Goal: Information Seeking & Learning: Find specific fact

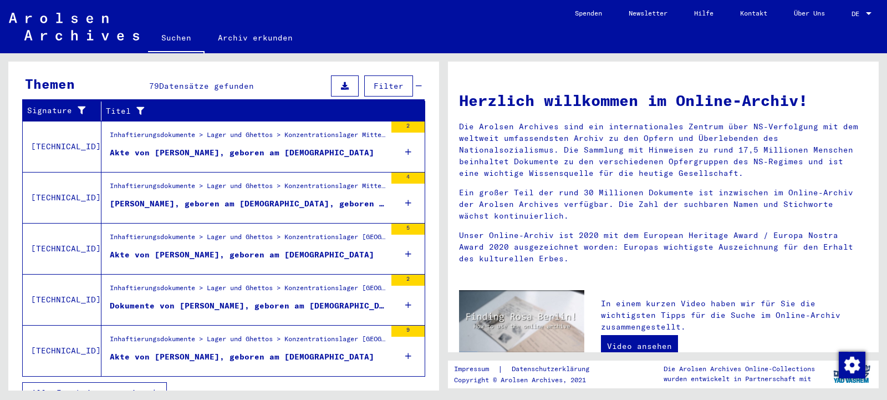
scroll to position [376, 0]
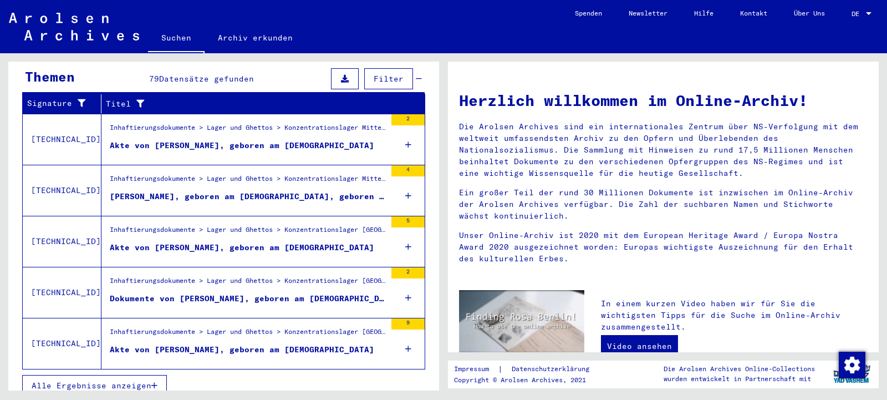
click at [146, 380] on span "Alle Ergebnisse anzeigen" at bounding box center [92, 385] width 120 height 10
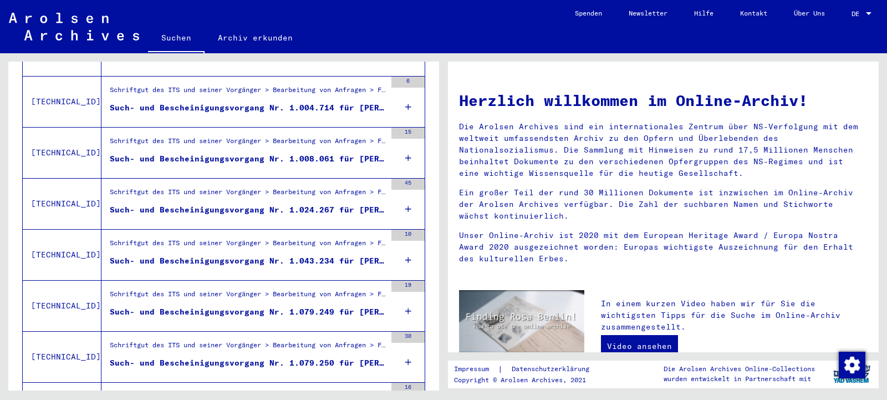
scroll to position [867, 0]
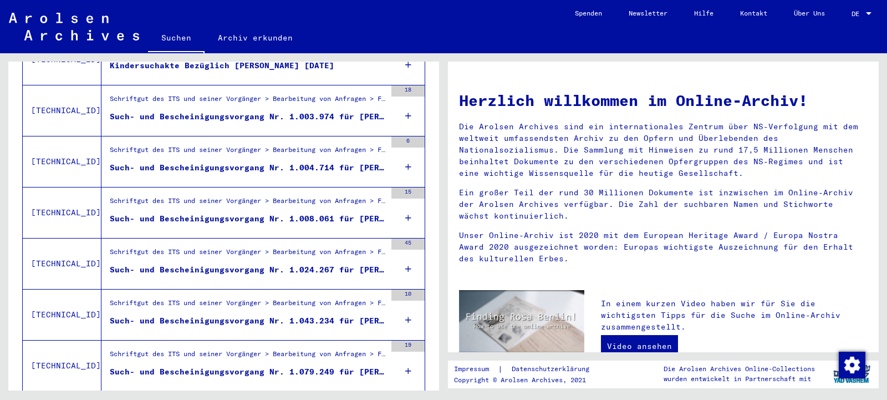
click at [372, 111] on div "Such- und Bescheinigungsvorgang Nr. 1.003.974 für [PERSON_NAME] geboren [DEMOGR…" at bounding box center [248, 117] width 276 height 12
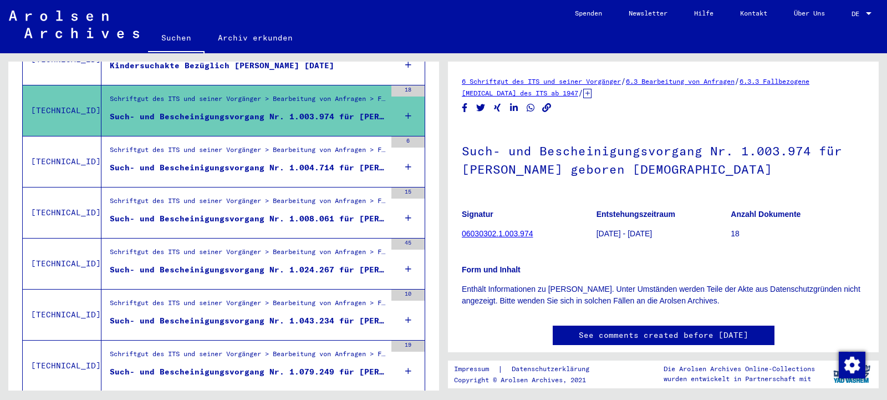
click at [372, 162] on div "Such- und Bescheinigungsvorgang Nr. 1.004.714 für [PERSON_NAME] geboren [DEMOGR…" at bounding box center [248, 168] width 276 height 12
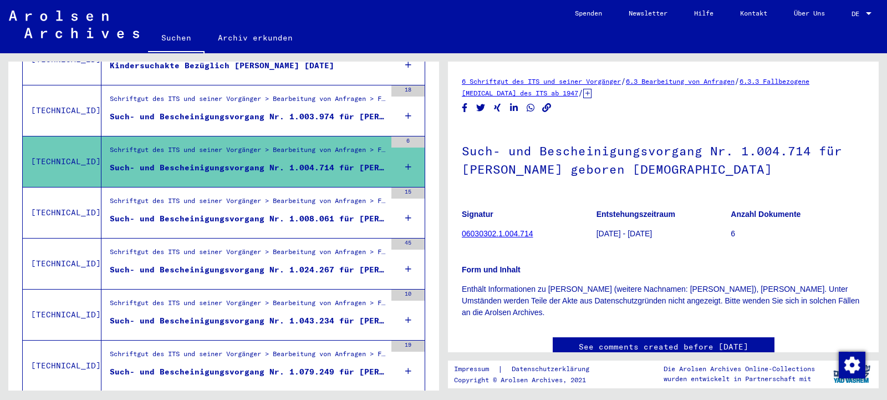
click at [369, 213] on div "Such- und Bescheinigungsvorgang Nr. 1.008.061 für [PERSON_NAME] geboren [DEMOGR…" at bounding box center [248, 219] width 276 height 12
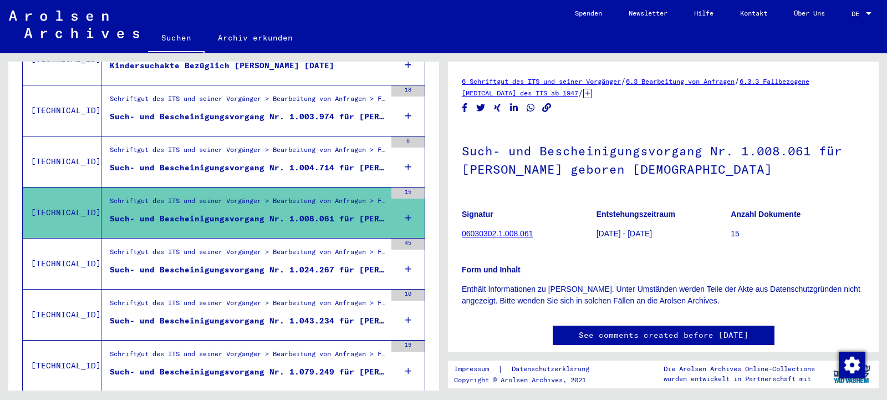
click at [372, 264] on div "Such- und Bescheinigungsvorgang Nr. 1.024.267 für [PERSON_NAME][GEOGRAPHIC_DATA…" at bounding box center [248, 270] width 276 height 12
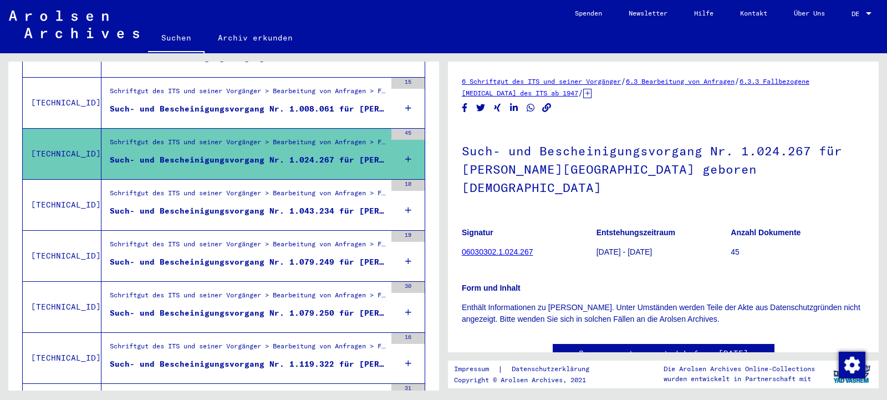
scroll to position [987, 0]
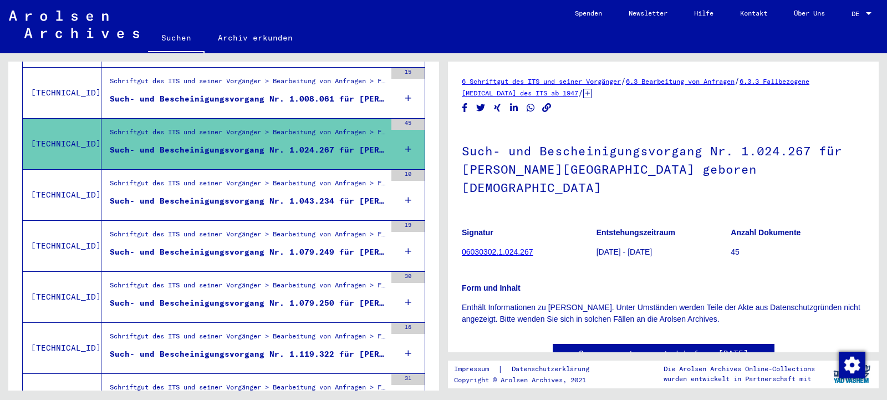
click at [371, 195] on div "Such- und Bescheinigungsvorgang Nr. 1.043.234 für [PERSON_NAME] geboren [DEMOGR…" at bounding box center [248, 201] width 276 height 12
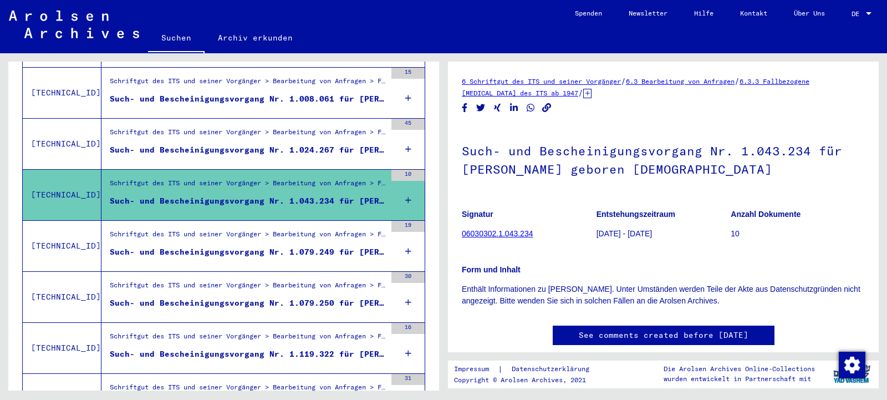
click at [372, 246] on div "Such- und Bescheinigungsvorgang Nr. 1.079.249 für [PERSON_NAME] geboren [DEMOGR…" at bounding box center [248, 252] width 276 height 12
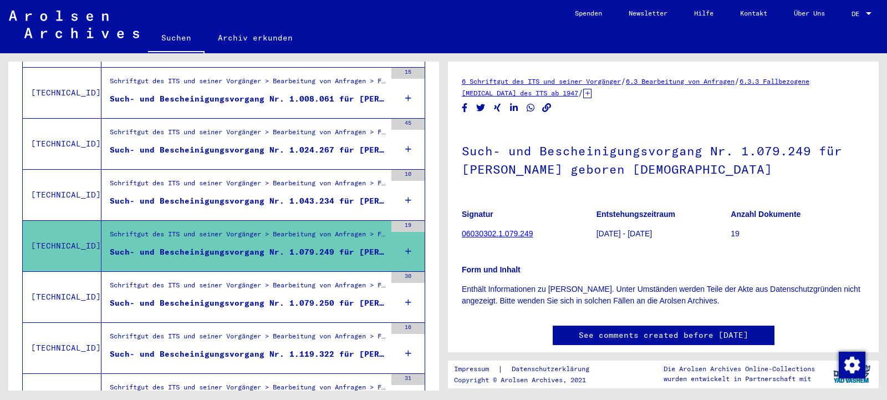
click at [372, 297] on div "Such- und Bescheinigungsvorgang Nr. 1.079.250 für [PERSON_NAME] geboren [DEMOGR…" at bounding box center [248, 303] width 276 height 12
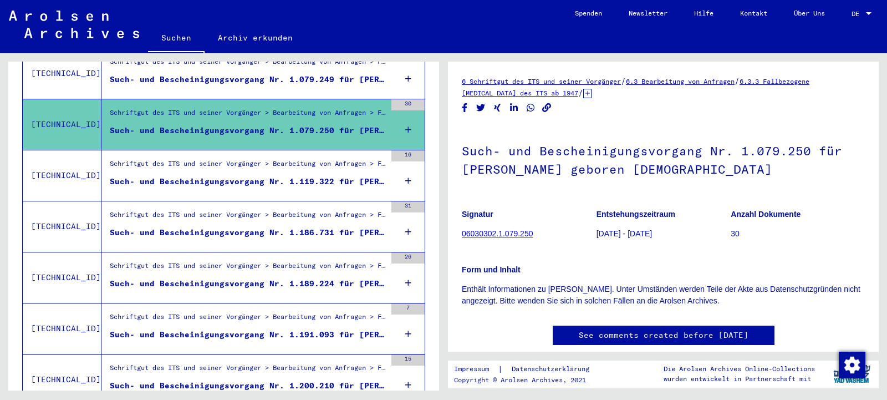
scroll to position [1167, 0]
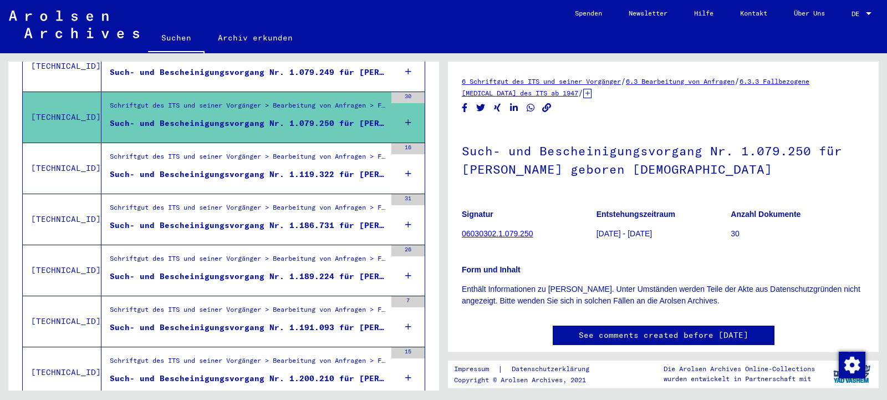
click at [366, 168] on div "Such- und Bescheinigungsvorgang Nr. 1.119.322 für [PERSON_NAME] geboren [DEMOGR…" at bounding box center [248, 174] width 276 height 12
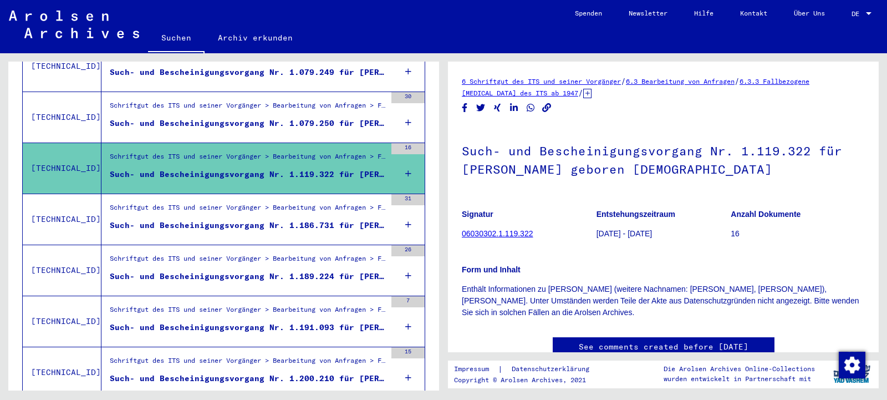
click at [375, 270] on div "Such- und Bescheinigungsvorgang Nr. 1.189.224 für [PERSON_NAME] geboren [DEMOGR…" at bounding box center [248, 276] width 276 height 12
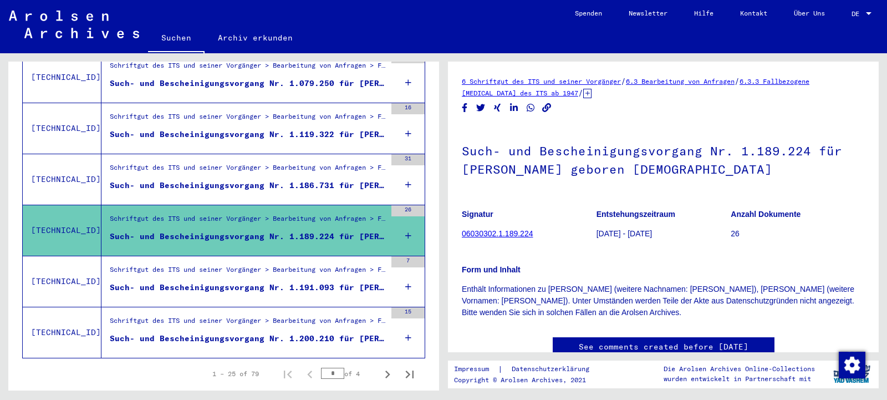
scroll to position [1226, 0]
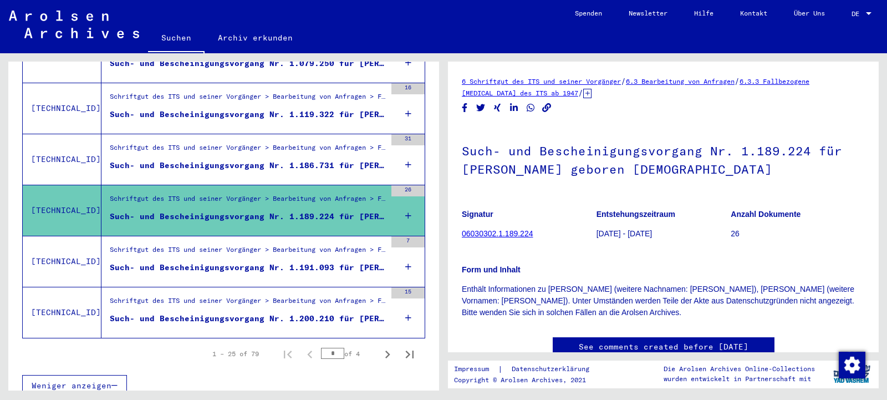
click at [371, 262] on div "Such- und Bescheinigungsvorgang Nr. 1.191.093 für [PERSON_NAME] geboren [DEMOGR…" at bounding box center [248, 268] width 276 height 12
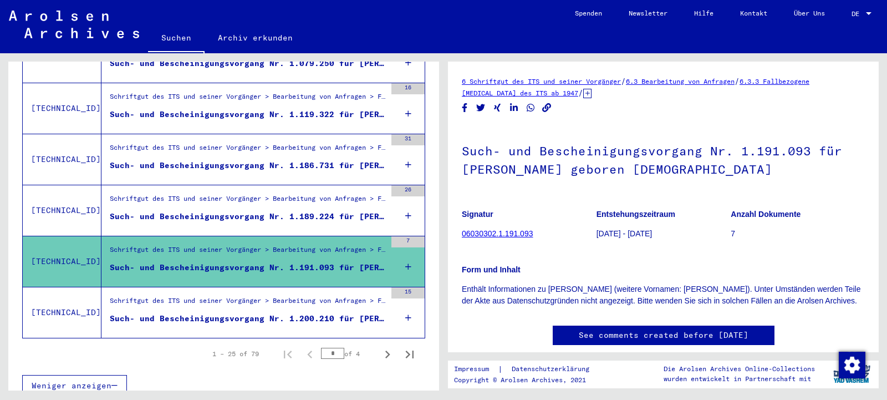
click at [369, 313] on div "Such- und Bescheinigungsvorgang Nr. 1.200.210 für [PERSON_NAME] geboren [DEMOGR…" at bounding box center [248, 319] width 276 height 12
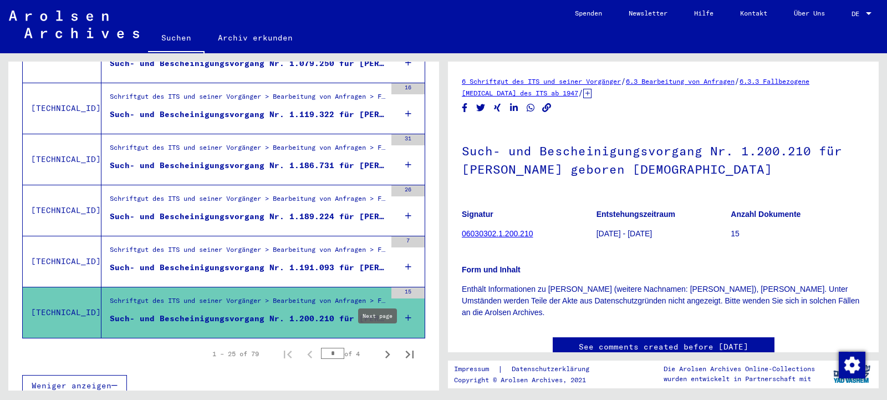
click at [380, 346] on icon "Next page" at bounding box center [388, 354] width 16 height 16
type input "*"
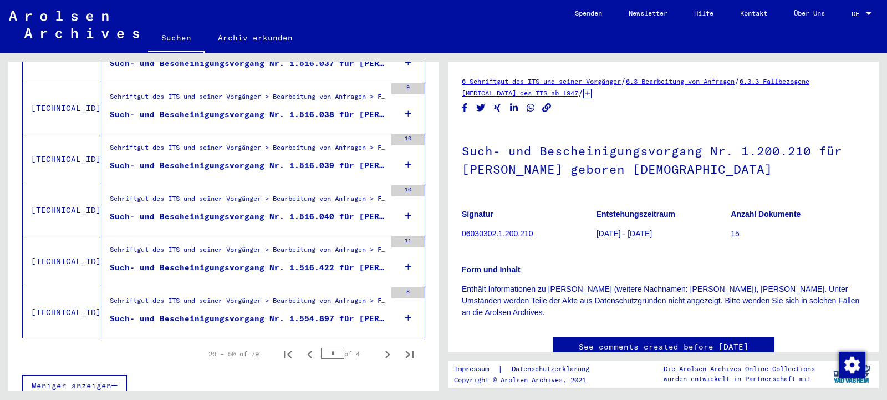
click at [371, 109] on div "Such- und Bescheinigungsvorgang Nr. 1.516.038 für [PERSON_NAME] geboren [DEMOGR…" at bounding box center [248, 115] width 276 height 12
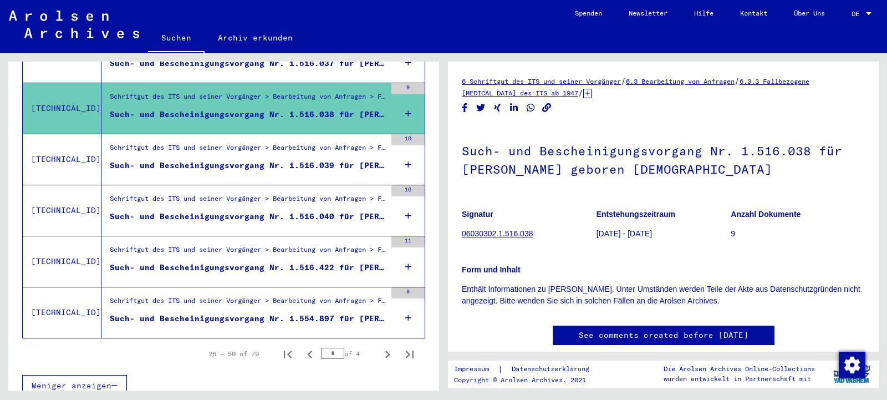
click at [376, 160] on div "Such- und Bescheinigungsvorgang Nr. 1.516.039 für [PERSON_NAME][GEOGRAPHIC_DATA…" at bounding box center [248, 166] width 276 height 12
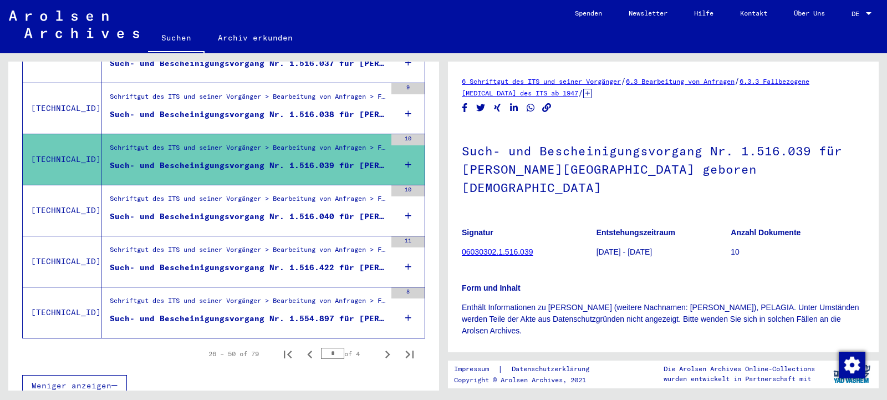
click at [371, 211] on div "Such- und Bescheinigungsvorgang Nr. 1.516.040 für [PERSON_NAME] geboren [DEMOGR…" at bounding box center [248, 217] width 276 height 12
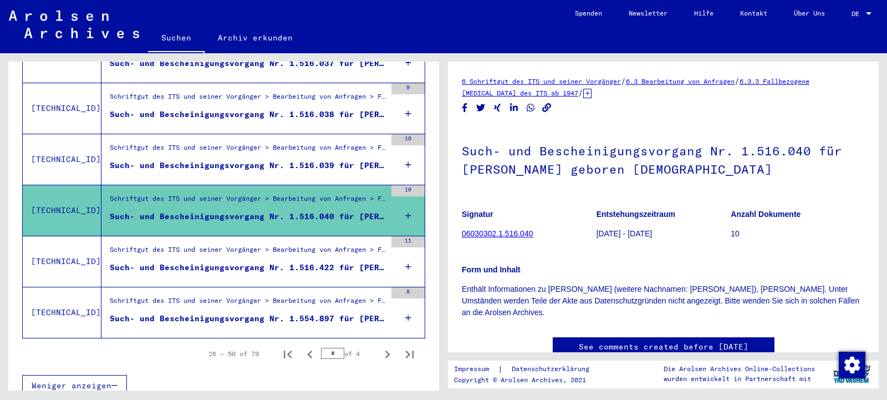
click at [378, 260] on td "Schriftgut des ITS und seiner Vorgänger > Bearbeitung von Anfragen > Fallbezoge…" at bounding box center [262, 261] width 323 height 51
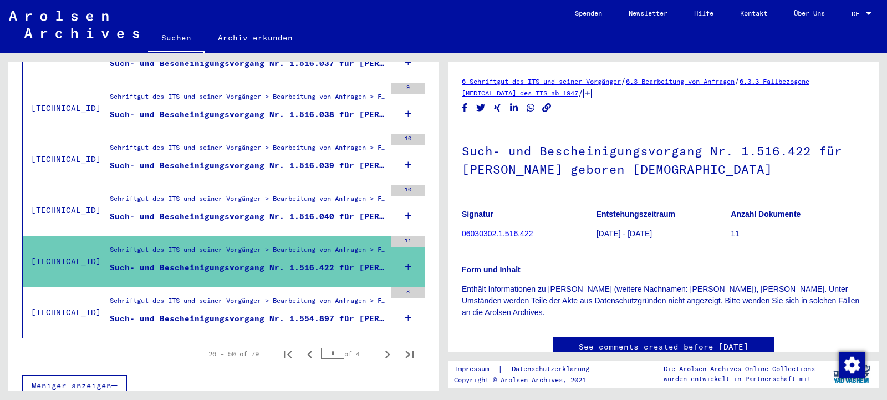
click at [376, 309] on td "Schriftgut des ITS und seiner Vorgänger > Bearbeitung von Anfragen > Fallbezoge…" at bounding box center [262, 312] width 323 height 51
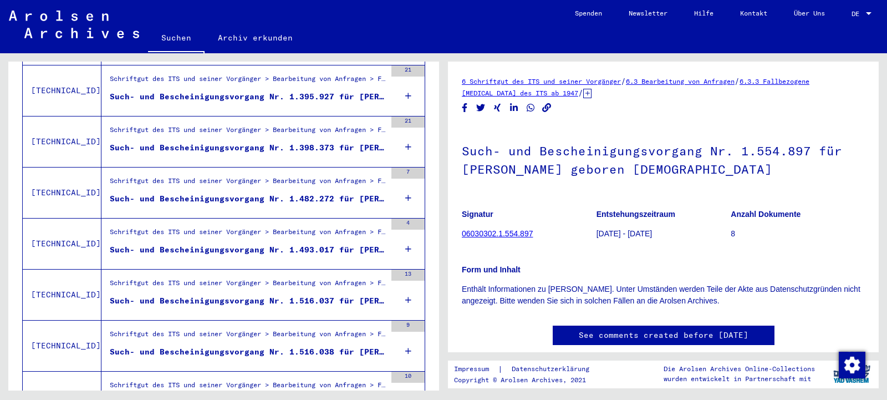
scroll to position [987, 0]
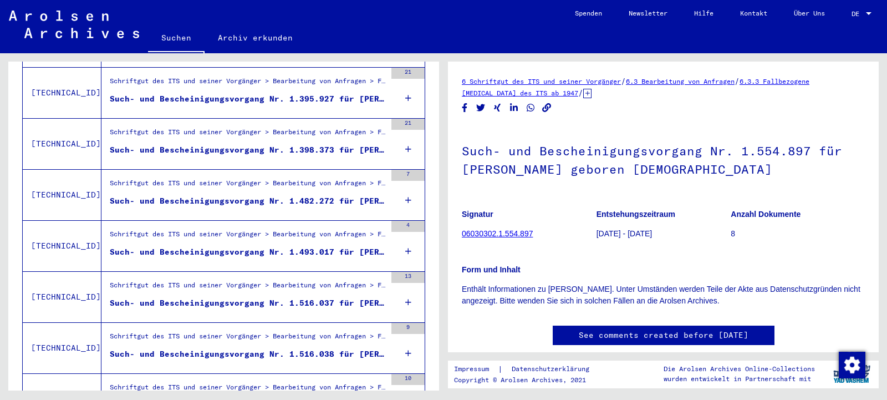
click at [374, 195] on div "Such- und Bescheinigungsvorgang Nr. 1.482.272 für [PERSON_NAME] geboren [DEMOGR…" at bounding box center [248, 201] width 276 height 12
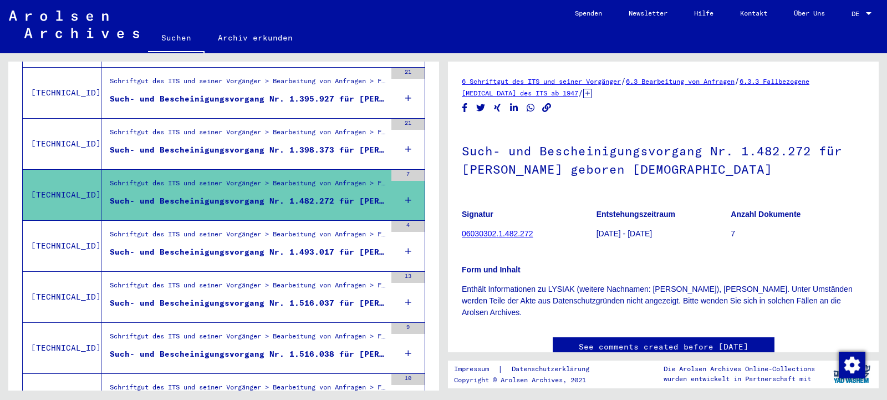
click at [821, 101] on div "6 Schriftgut des ITS und seiner Vorgänger / 6.3 Bearbeitung von Anfragen / 6.3.…" at bounding box center [663, 227] width 403 height 304
click at [583, 95] on icon at bounding box center [587, 93] width 8 height 9
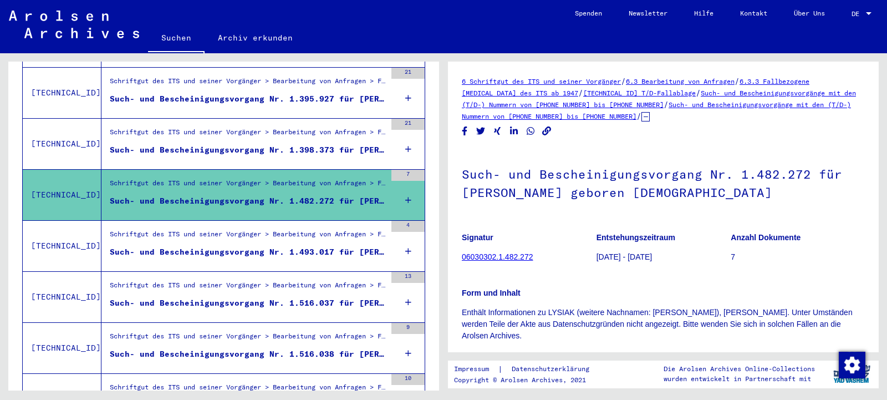
click at [372, 246] on div "Such- und Bescheinigungsvorgang Nr. 1.493.017 für [PERSON_NAME] geboren [DEMOGR…" at bounding box center [248, 252] width 276 height 12
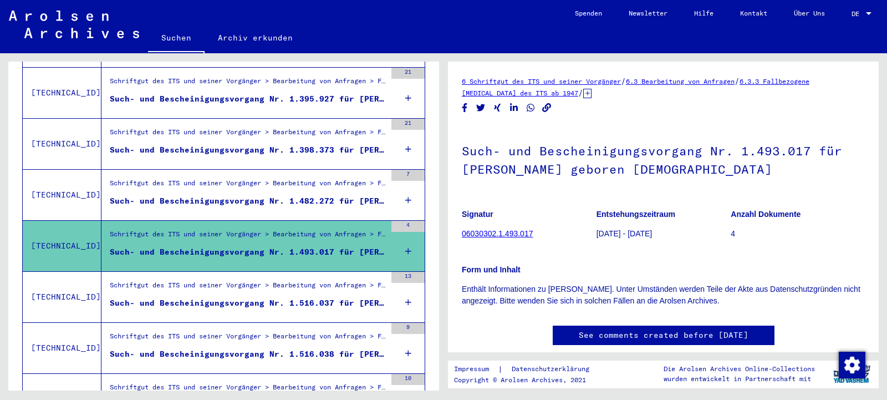
click at [366, 297] on div "Such- und Bescheinigungsvorgang Nr. 1.516.037 für [PERSON_NAME] geboren [DEMOGR…" at bounding box center [248, 303] width 276 height 12
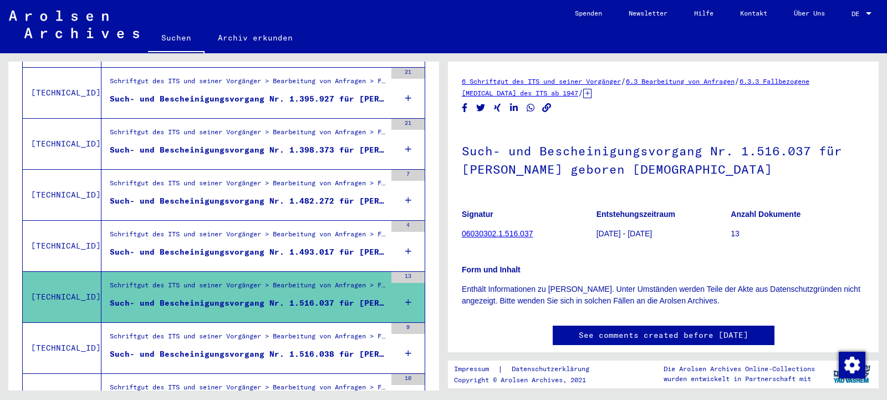
click at [369, 348] on div "Such- und Bescheinigungsvorgang Nr. 1.516.038 für [PERSON_NAME] geboren [DEMOGR…" at bounding box center [248, 354] width 276 height 12
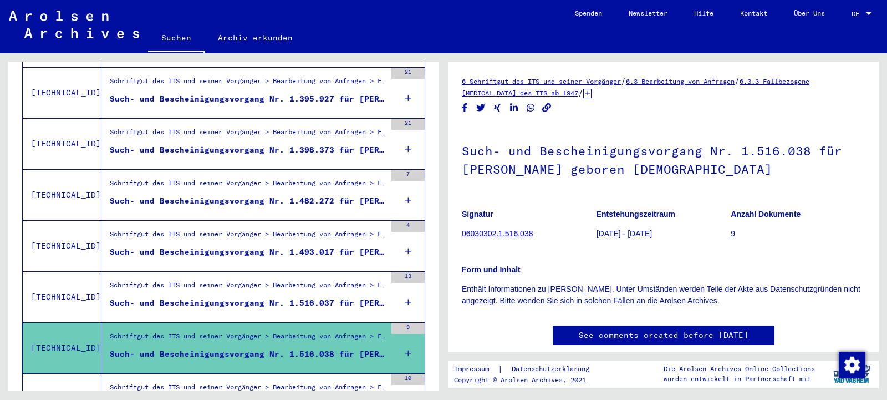
click at [374, 195] on div "Such- und Bescheinigungsvorgang Nr. 1.482.272 für [PERSON_NAME] geboren [DEMOGR…" at bounding box center [248, 201] width 276 height 12
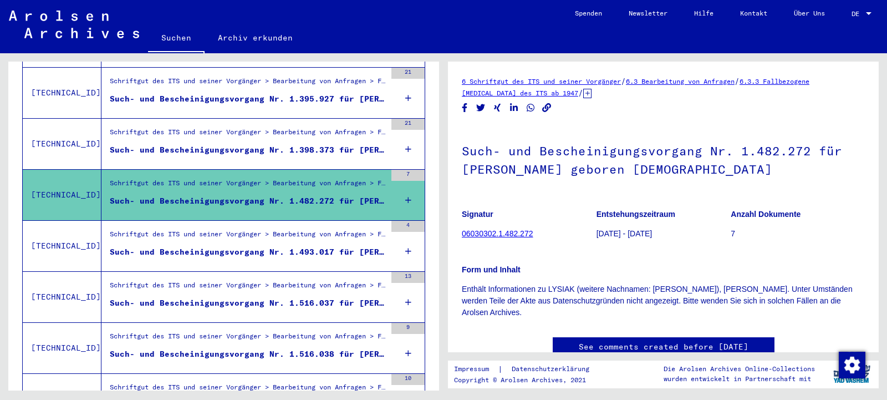
click at [583, 93] on icon at bounding box center [587, 93] width 8 height 9
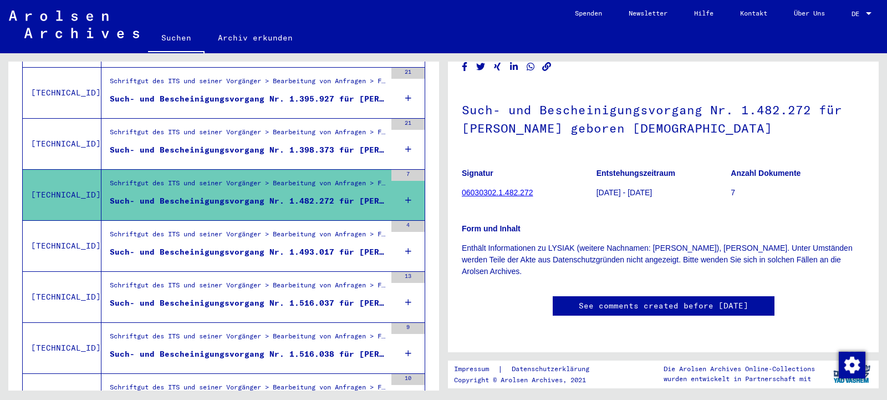
scroll to position [120, 0]
click at [763, 242] on p "Enthält Informationen zu LYSIAK (weitere Nachnamen: [PERSON_NAME]), [PERSON_NAM…" at bounding box center [663, 259] width 403 height 35
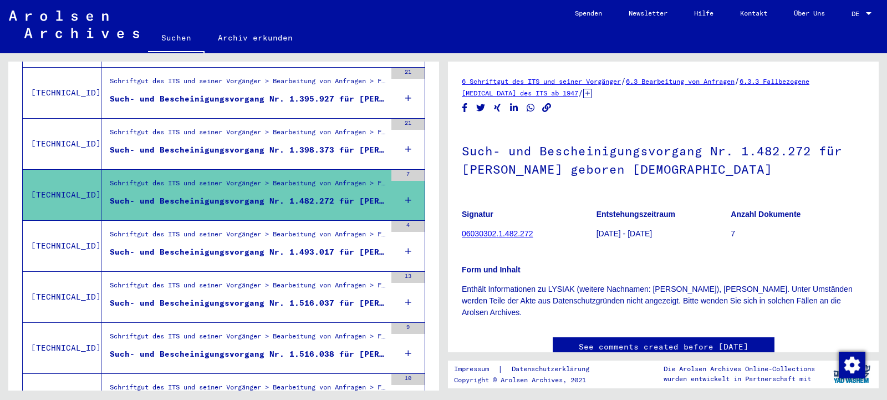
click at [583, 93] on icon at bounding box center [587, 93] width 8 height 9
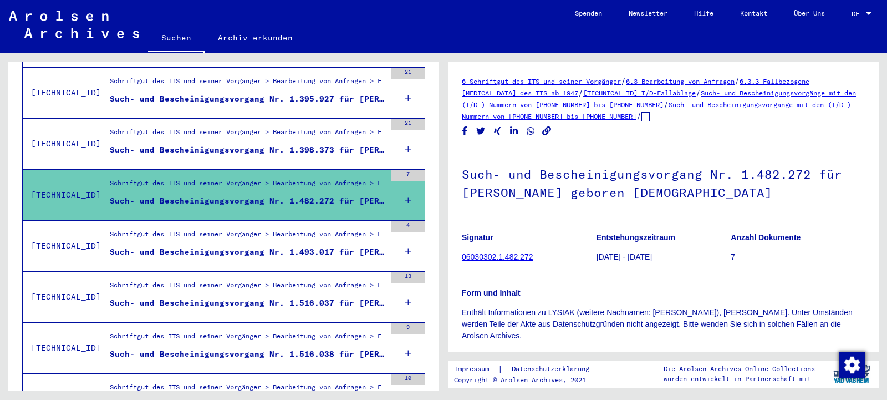
click at [512, 257] on link "06030302.1.482.272" at bounding box center [497, 256] width 71 height 9
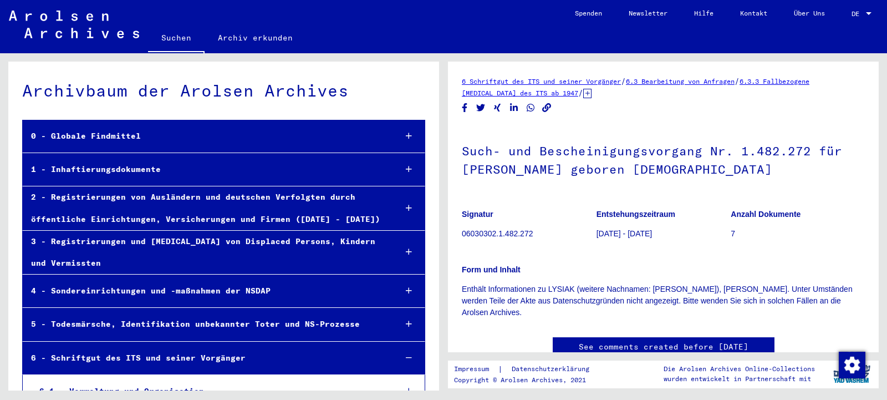
click at [583, 91] on icon at bounding box center [587, 93] width 8 height 9
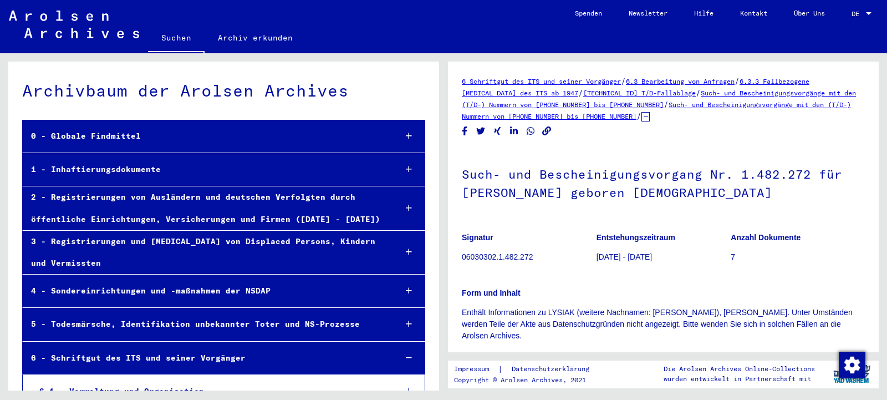
drag, startPoint x: 463, startPoint y: 176, endPoint x: 709, endPoint y: 336, distance: 293.9
click at [709, 336] on div "Such- und Bescheinigungsvorgang Nr. 1.482.272 für [PERSON_NAME] geboren [DEMOGR…" at bounding box center [663, 245] width 403 height 193
copy div "Such- und Bescheinigungsvorgang Nr. 1.482.272 für [PERSON_NAME] geboren [DEMOGR…"
click at [527, 67] on div "6 Schriftgut des ITS und seiner Vorgänger / 6.3 Bearbeitung von Anfragen / 6.3.…" at bounding box center [663, 207] width 431 height 290
click at [329, 27] on div "Suchen Archiv erkunden" at bounding box center [354, 38] width 413 height 29
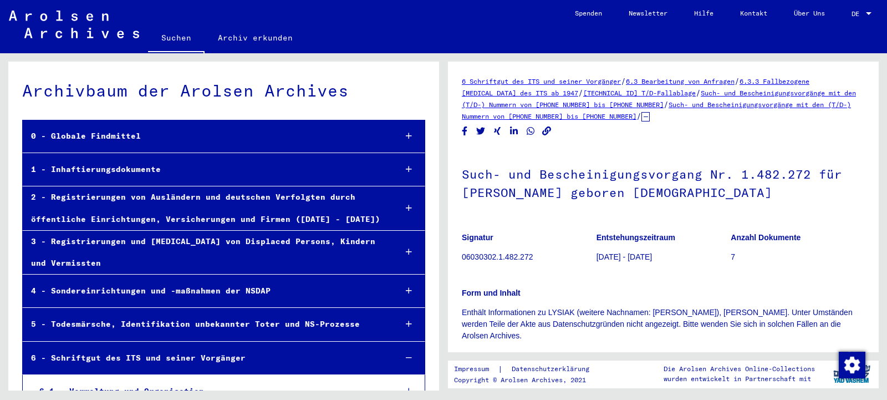
click at [173, 95] on div "Archivbaum der Arolsen Archives" at bounding box center [223, 90] width 403 height 25
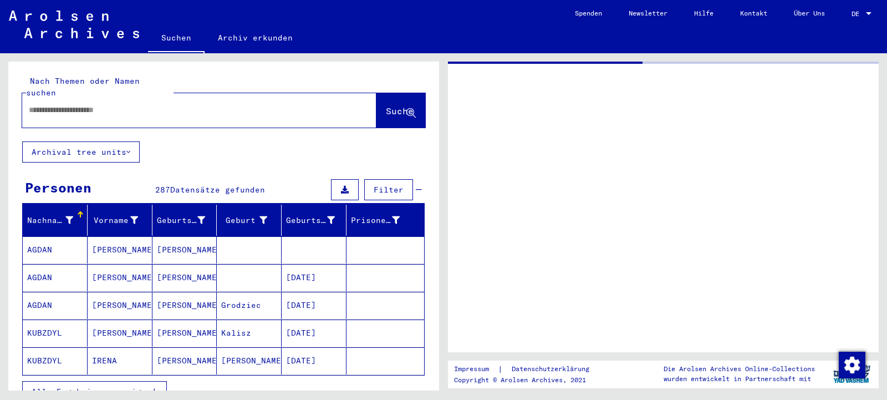
type input "*******"
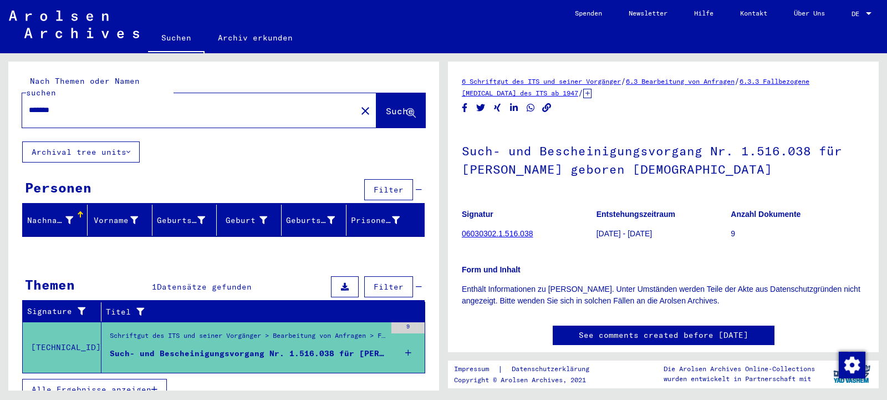
scroll to position [4, 0]
